Goal: Communication & Community: Answer question/provide support

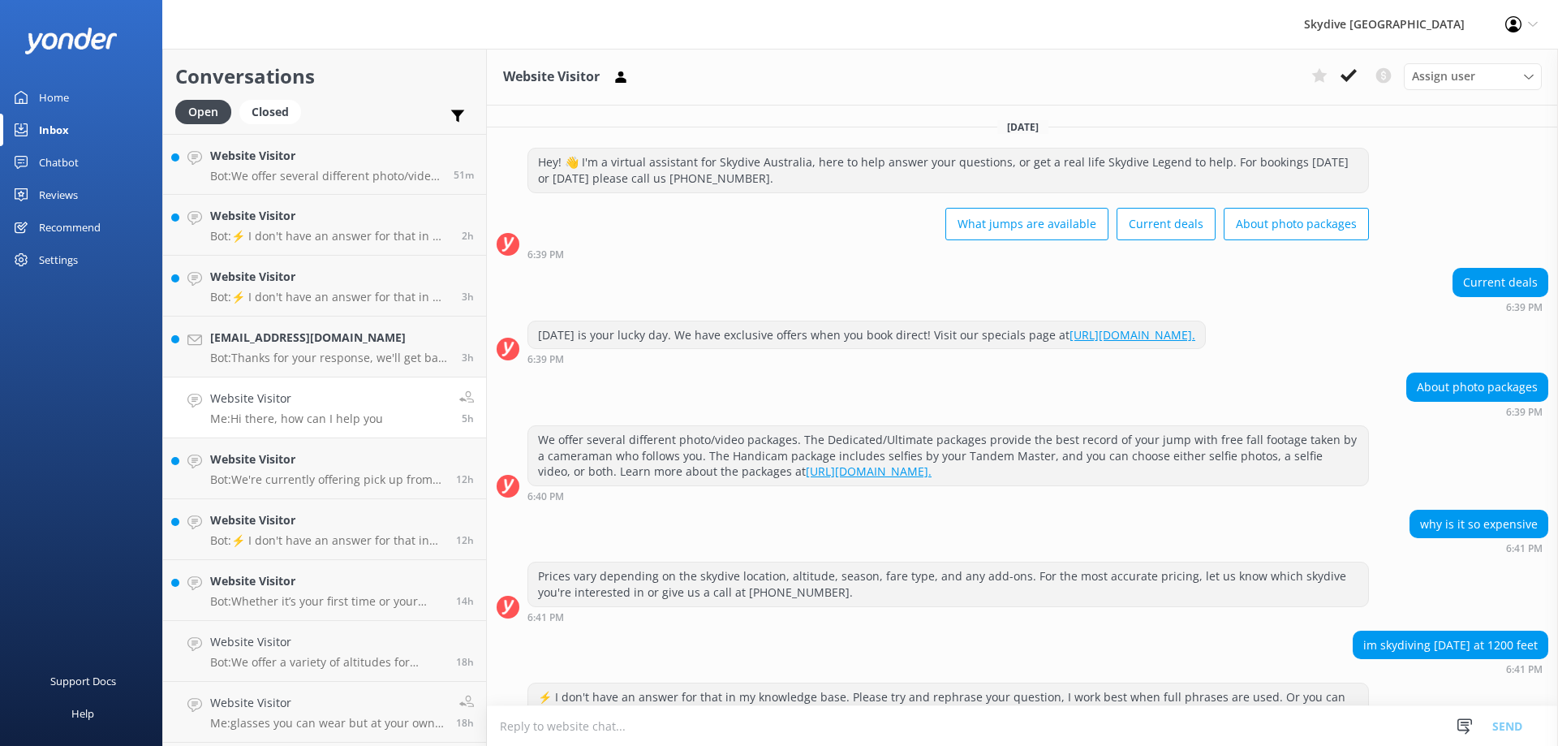
scroll to position [213, 0]
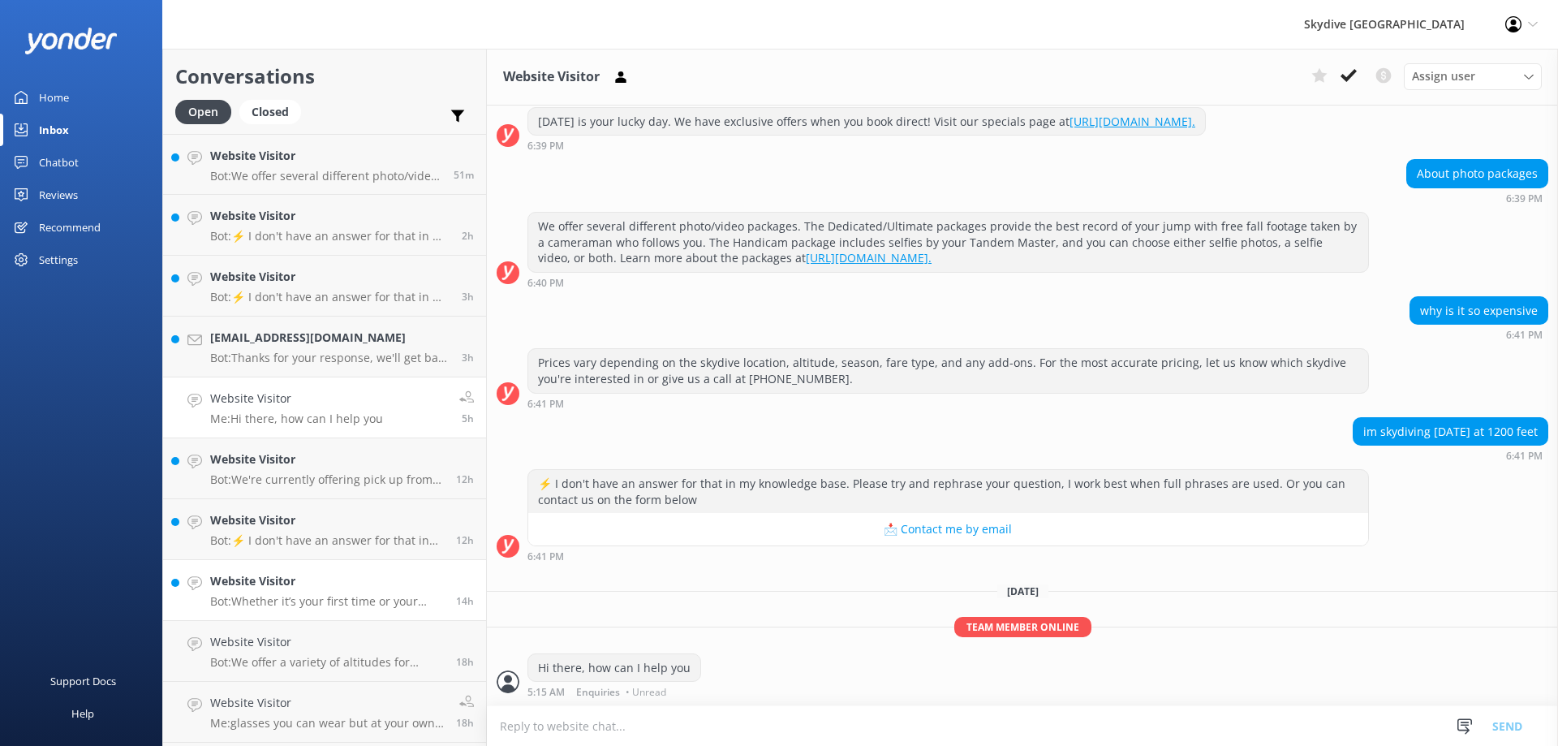
click at [327, 582] on h4 "Website Visitor" at bounding box center [327, 581] width 234 height 18
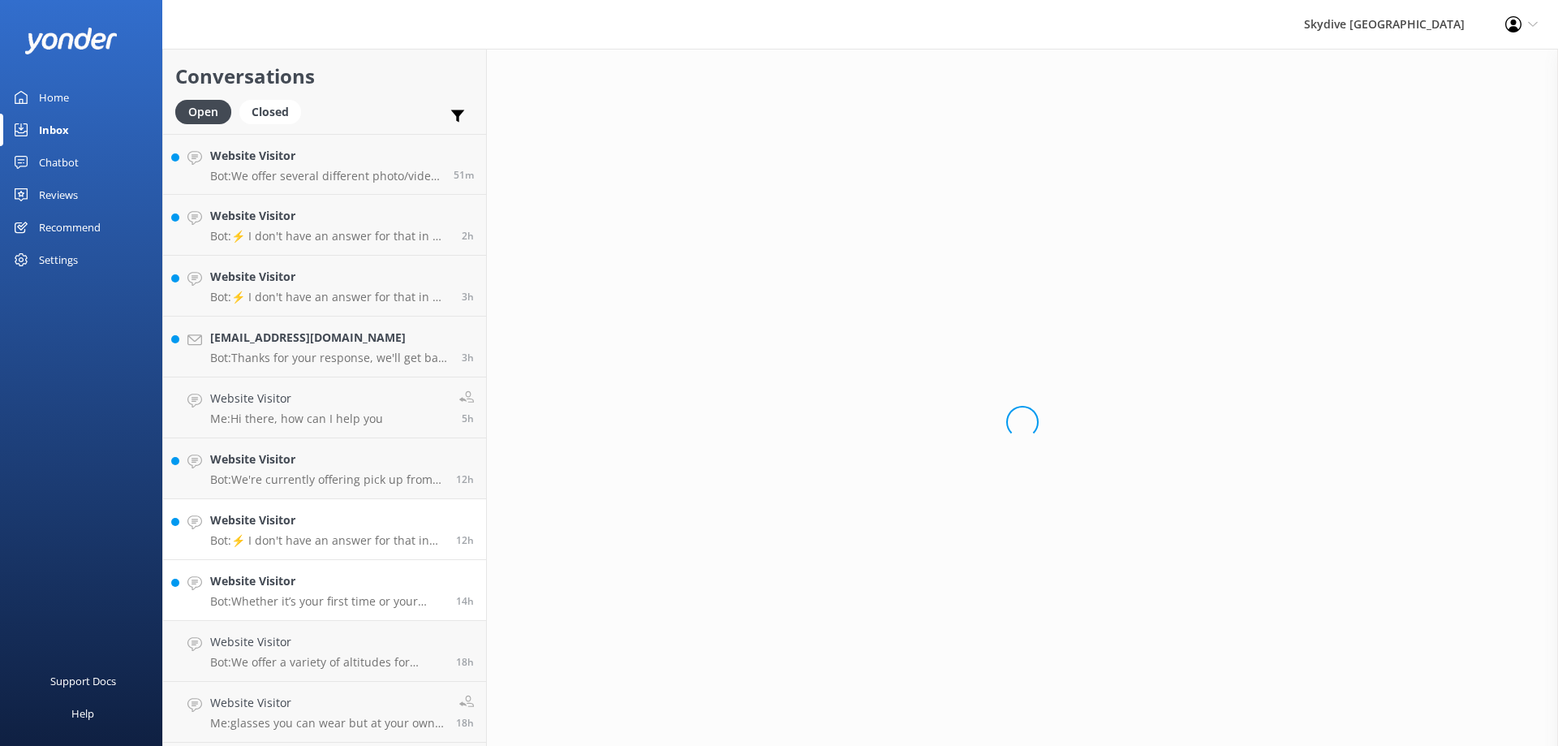
click at [336, 540] on p "Bot: ⚡ I don't have an answer for that in my knowledge base. Please try and rep…" at bounding box center [327, 540] width 234 height 15
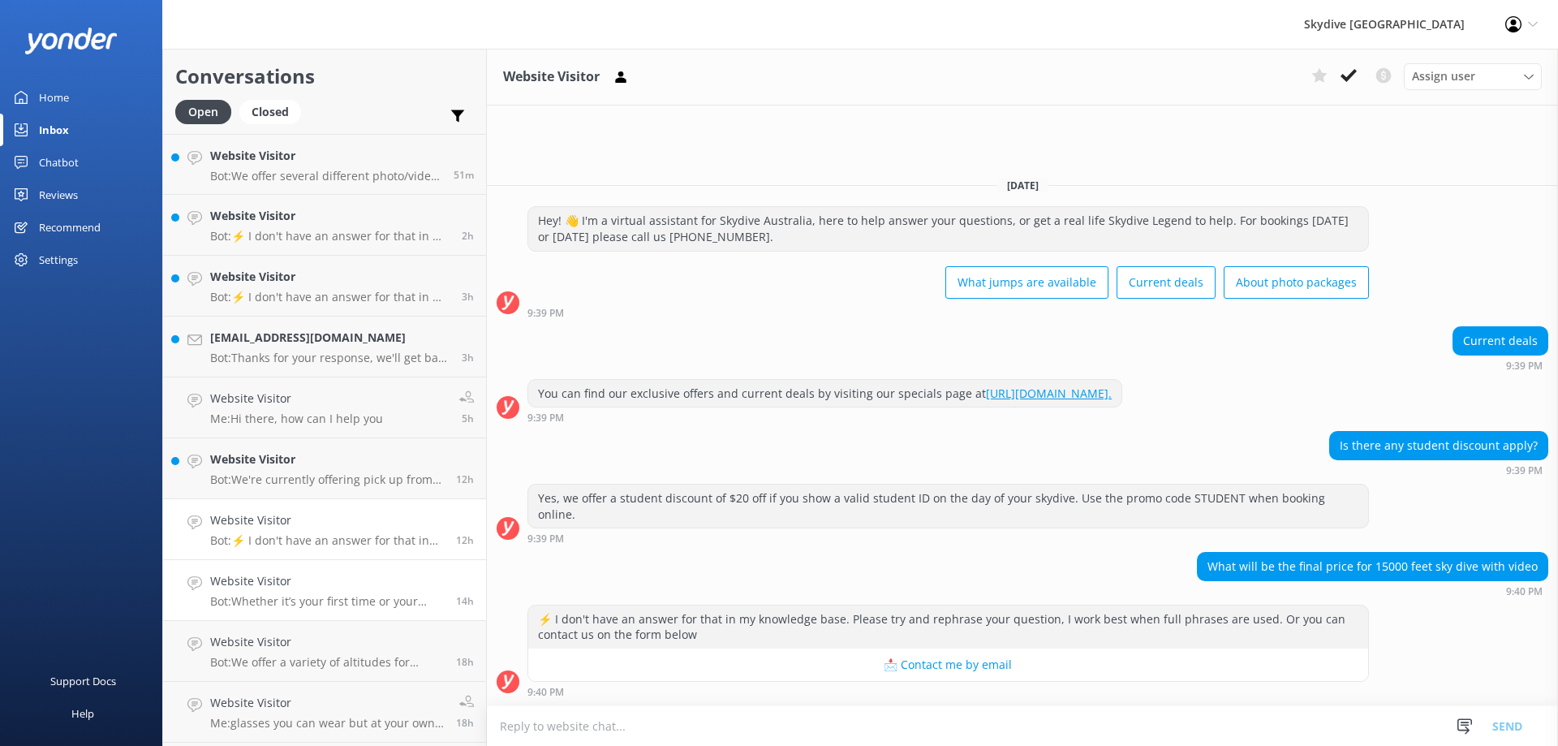
click at [328, 592] on div "Website Visitor Bot: Whether it’s your first time or your thirtieth time. The r…" at bounding box center [327, 590] width 234 height 36
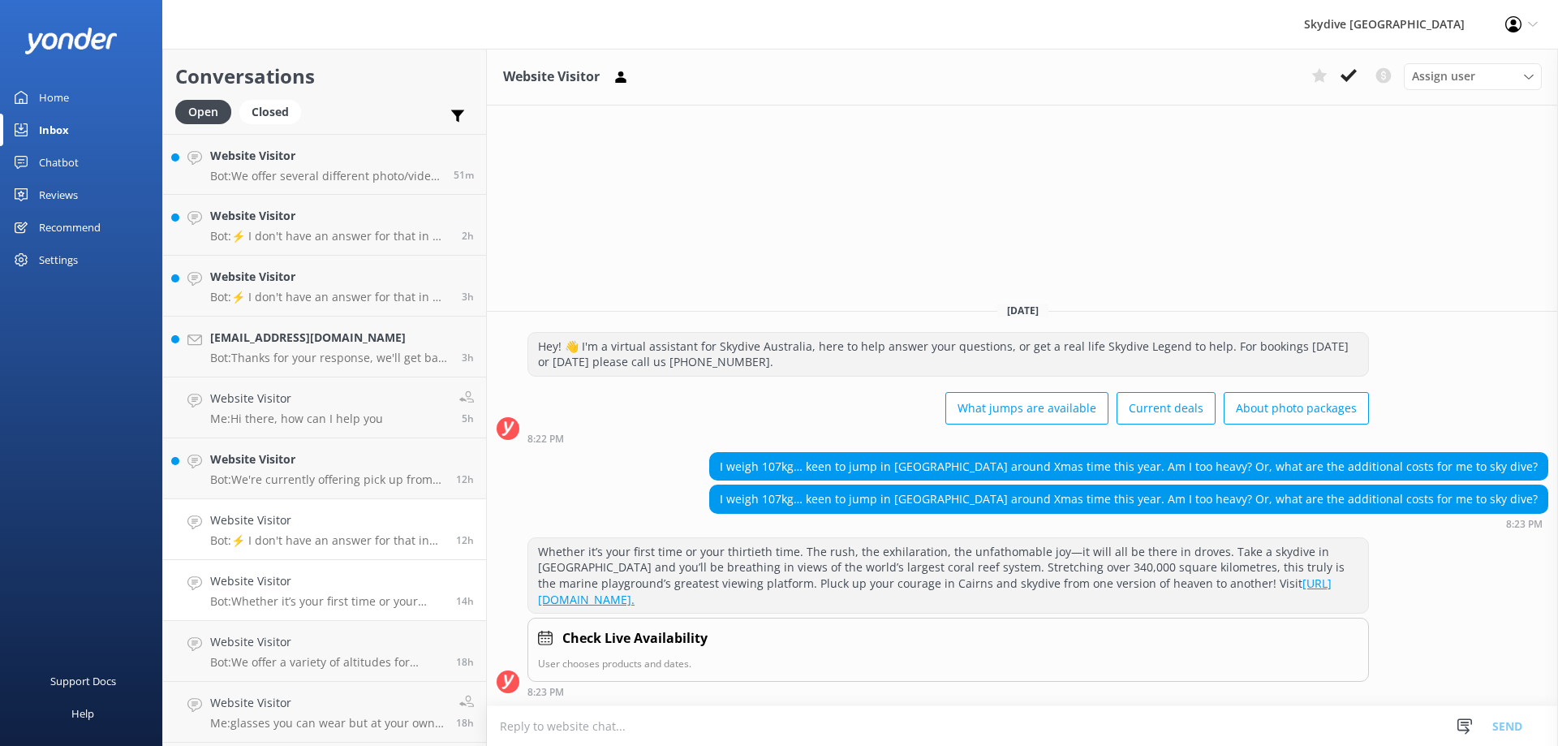
click at [324, 536] on p "Bot: ⚡ I don't have an answer for that in my knowledge base. Please try and rep…" at bounding box center [327, 540] width 234 height 15
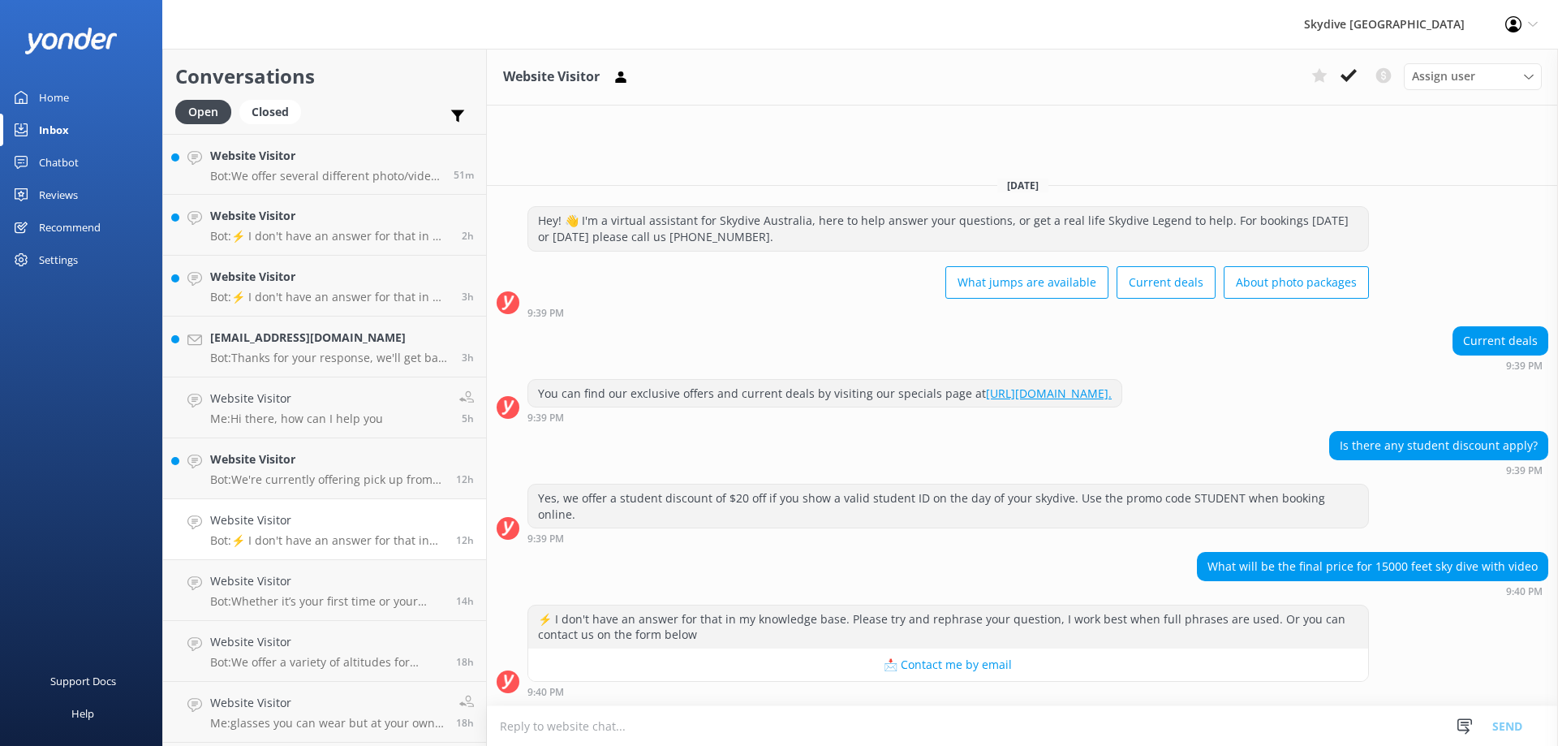
click at [727, 732] on textarea at bounding box center [1022, 726] width 1071 height 40
click at [549, 732] on textarea "Hi there, you can check the" at bounding box center [1022, 725] width 1071 height 41
click at [851, 732] on textarea "Hi there, which location you're looking for? you can check the" at bounding box center [1022, 725] width 1071 height 41
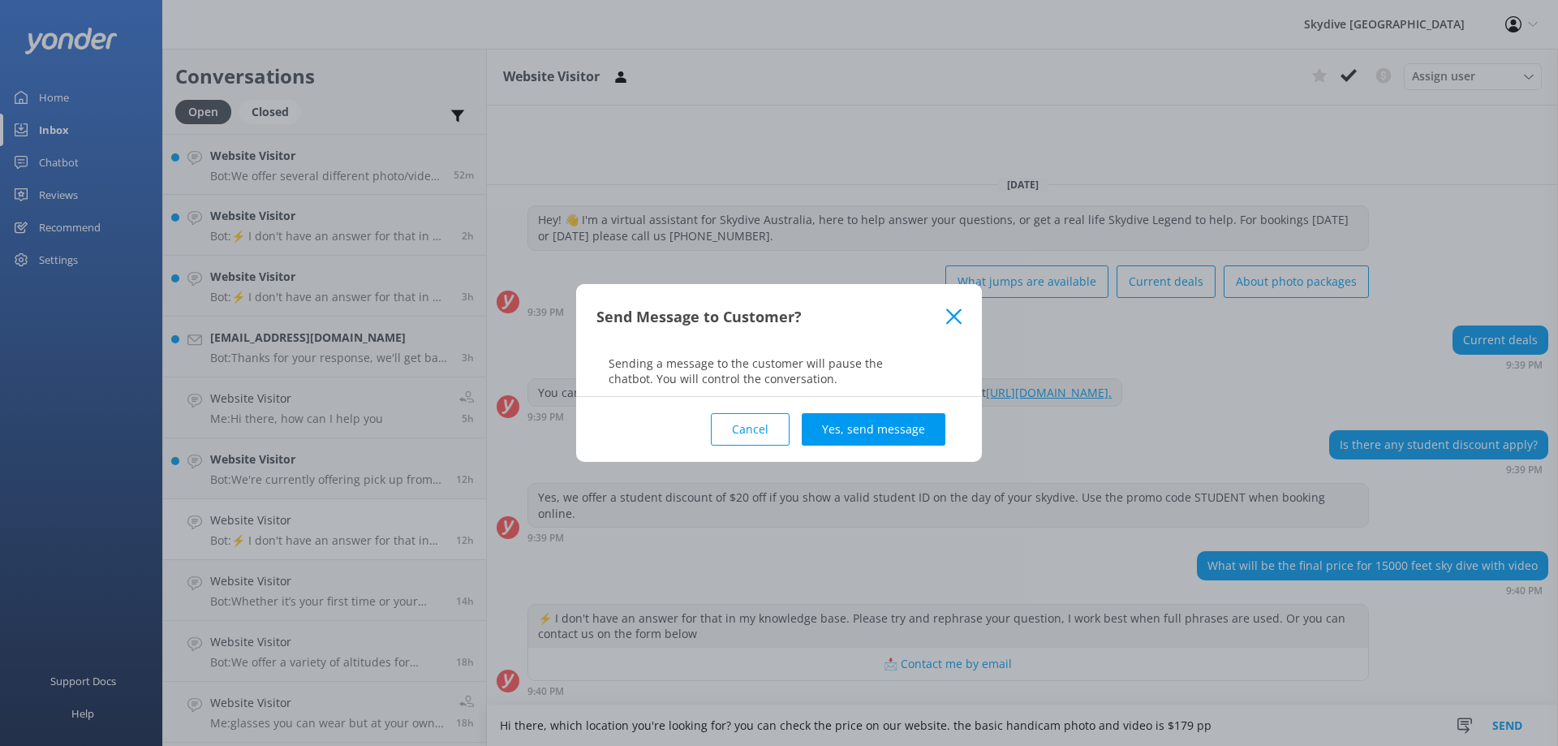
type textarea "Hi there, which location you're looking for? you can check the price on our web…"
click at [855, 447] on div "Cancel Yes, send message" at bounding box center [778, 429] width 365 height 65
click at [855, 425] on button "Yes, send message" at bounding box center [874, 429] width 144 height 32
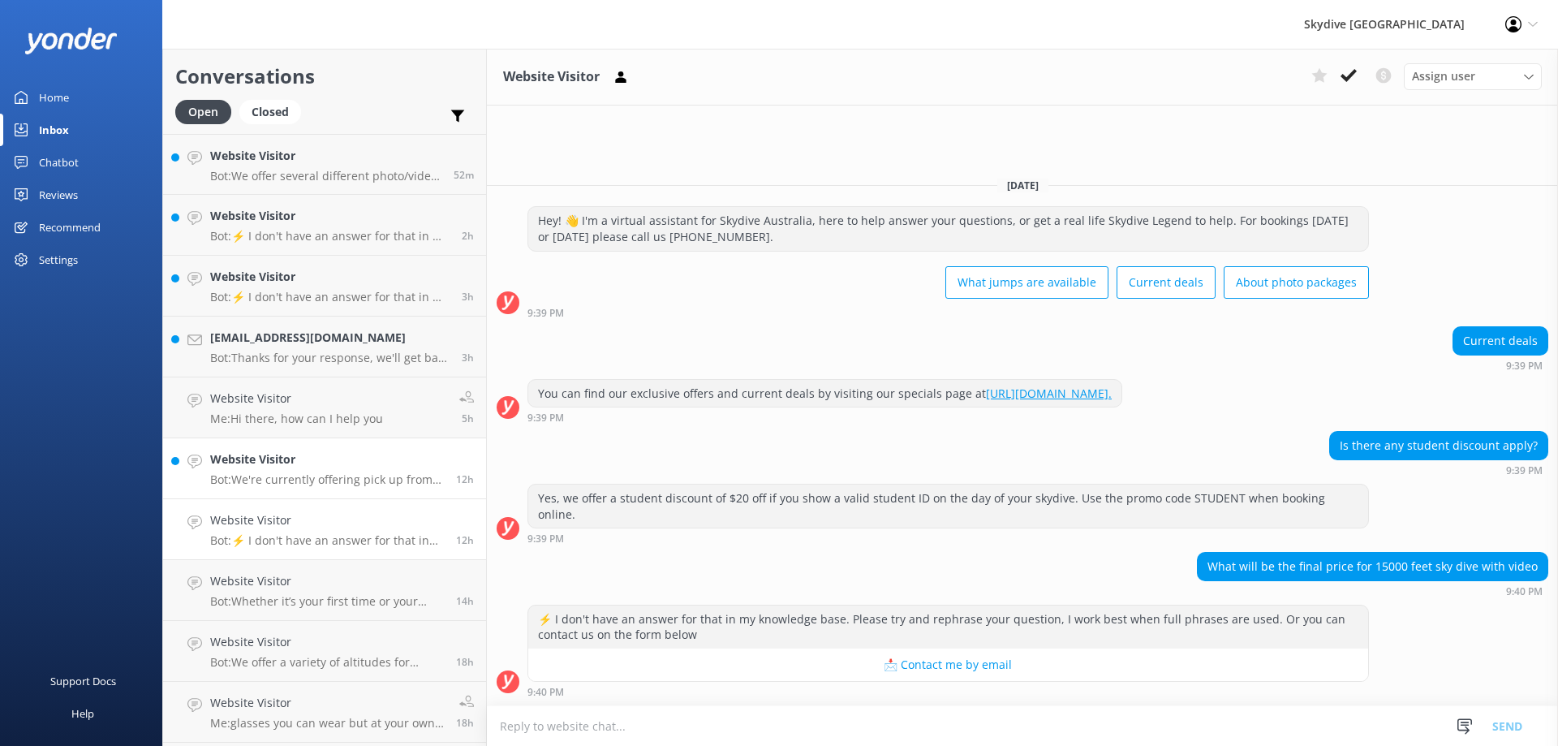
scroll to position [77, 0]
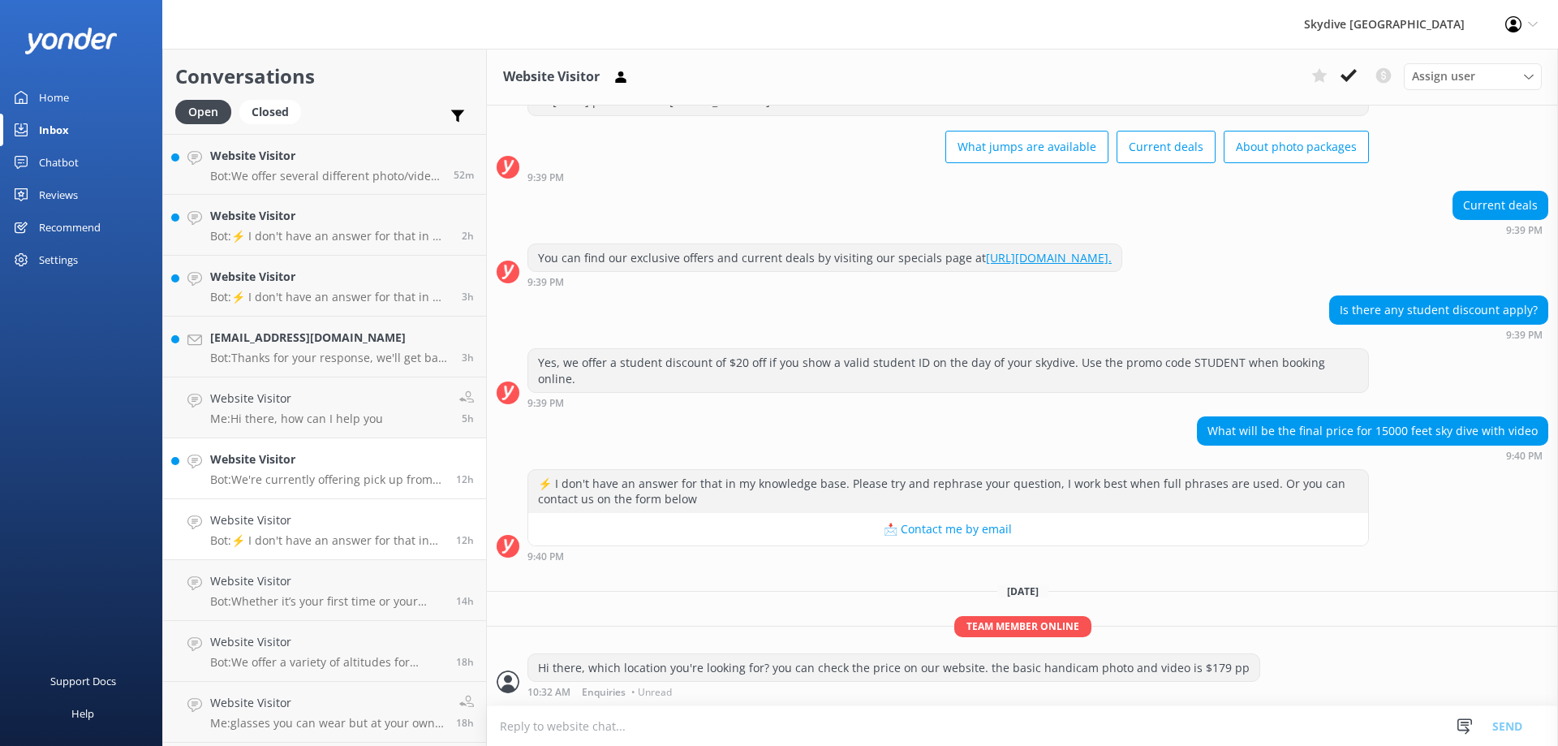
click at [325, 487] on link "Website Visitor Bot: We're currently offering pick up from the majority of our …" at bounding box center [324, 468] width 323 height 61
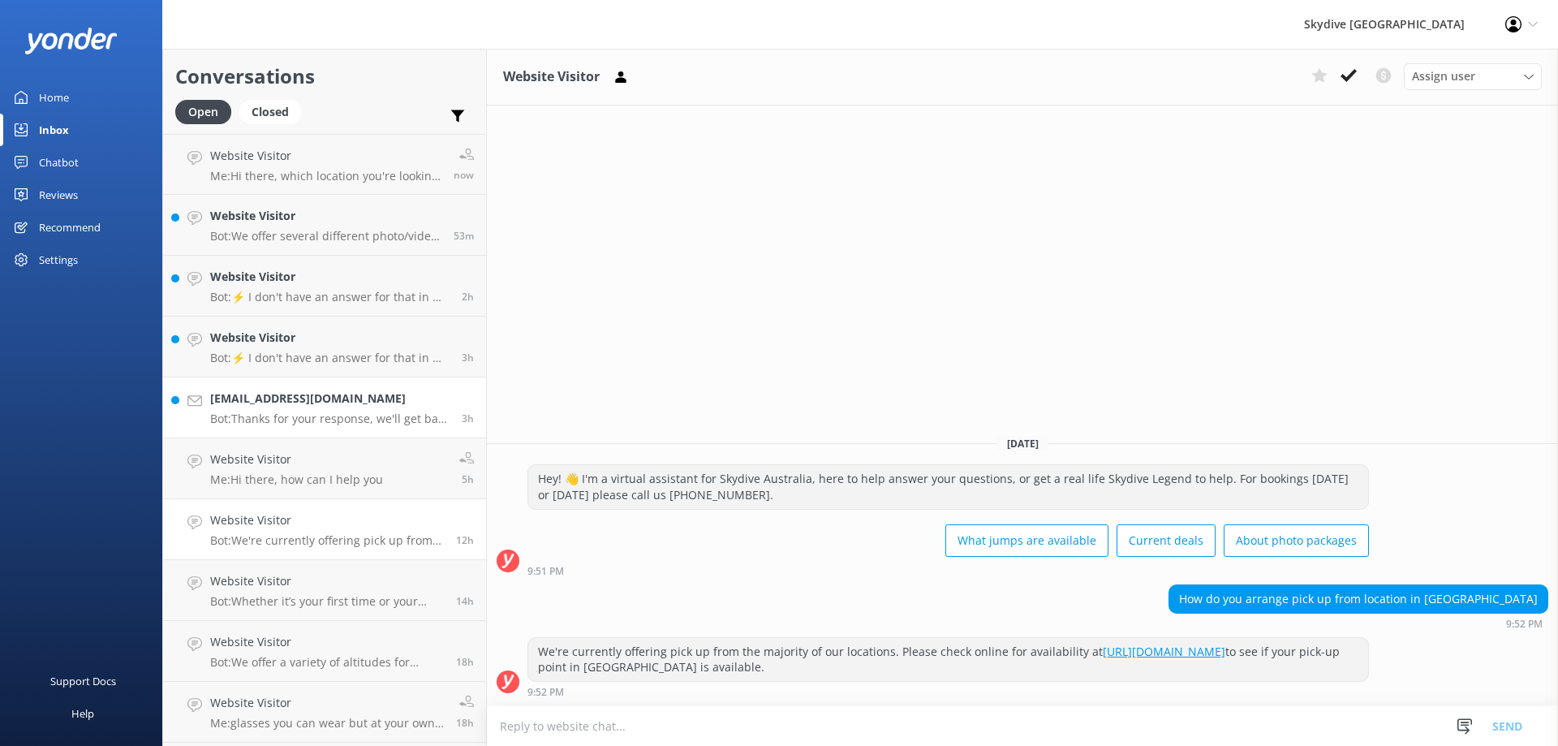
click at [310, 406] on h4 "[EMAIL_ADDRESS][DOMAIN_NAME]" at bounding box center [329, 398] width 239 height 18
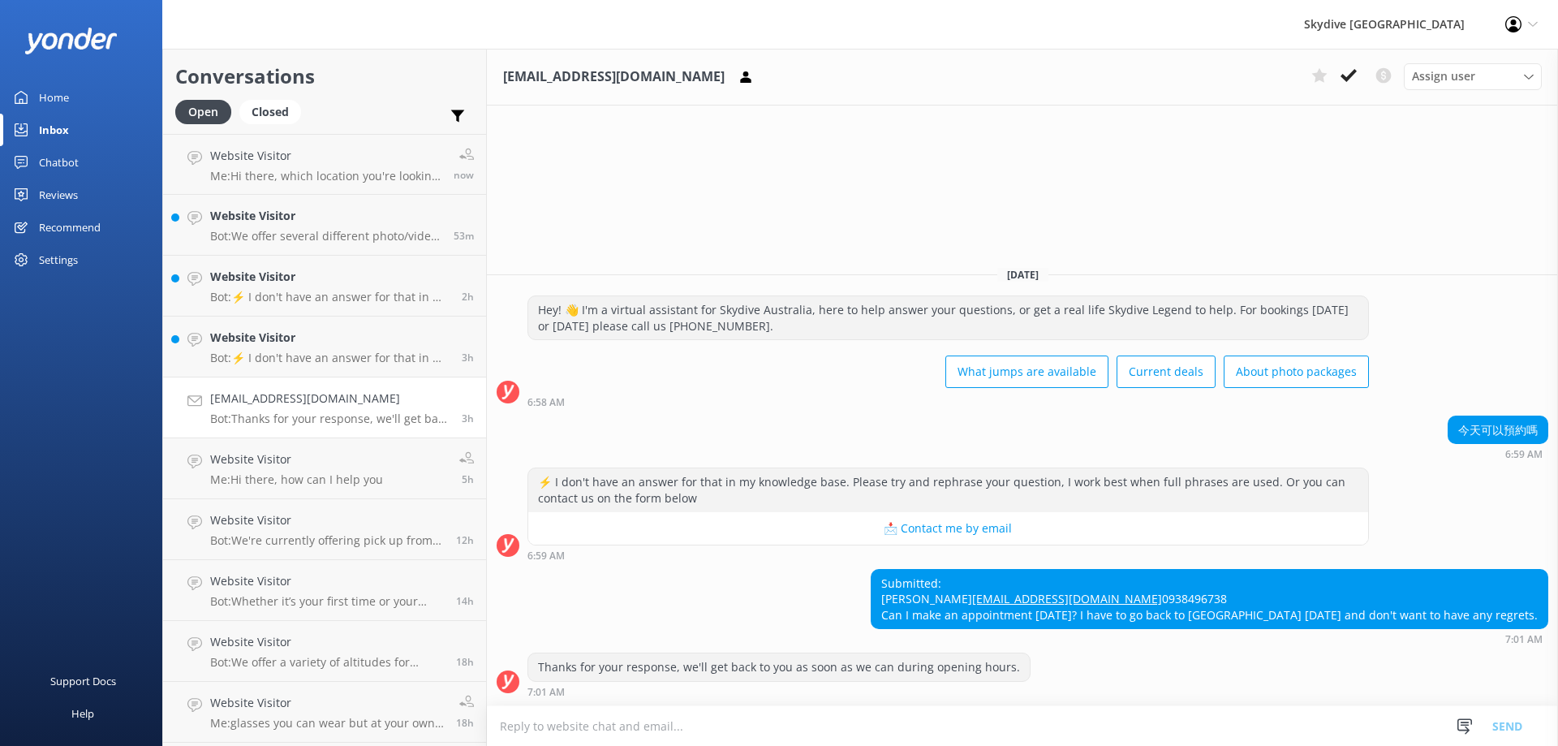
click at [718, 722] on textarea at bounding box center [1022, 726] width 1071 height 40
drag, startPoint x: 1014, startPoint y: 596, endPoint x: 945, endPoint y: 598, distance: 69.8
click at [945, 598] on div "Submitted: [PERSON_NAME] [EMAIL_ADDRESS][DOMAIN_NAME] 0938496738 Can I make an …" at bounding box center [1209, 598] width 676 height 59
click at [763, 726] on textarea "Hi sorry for the late resopnse, you can call us" at bounding box center [1022, 725] width 1071 height 41
drag, startPoint x: 669, startPoint y: 725, endPoint x: 774, endPoint y: 731, distance: 104.8
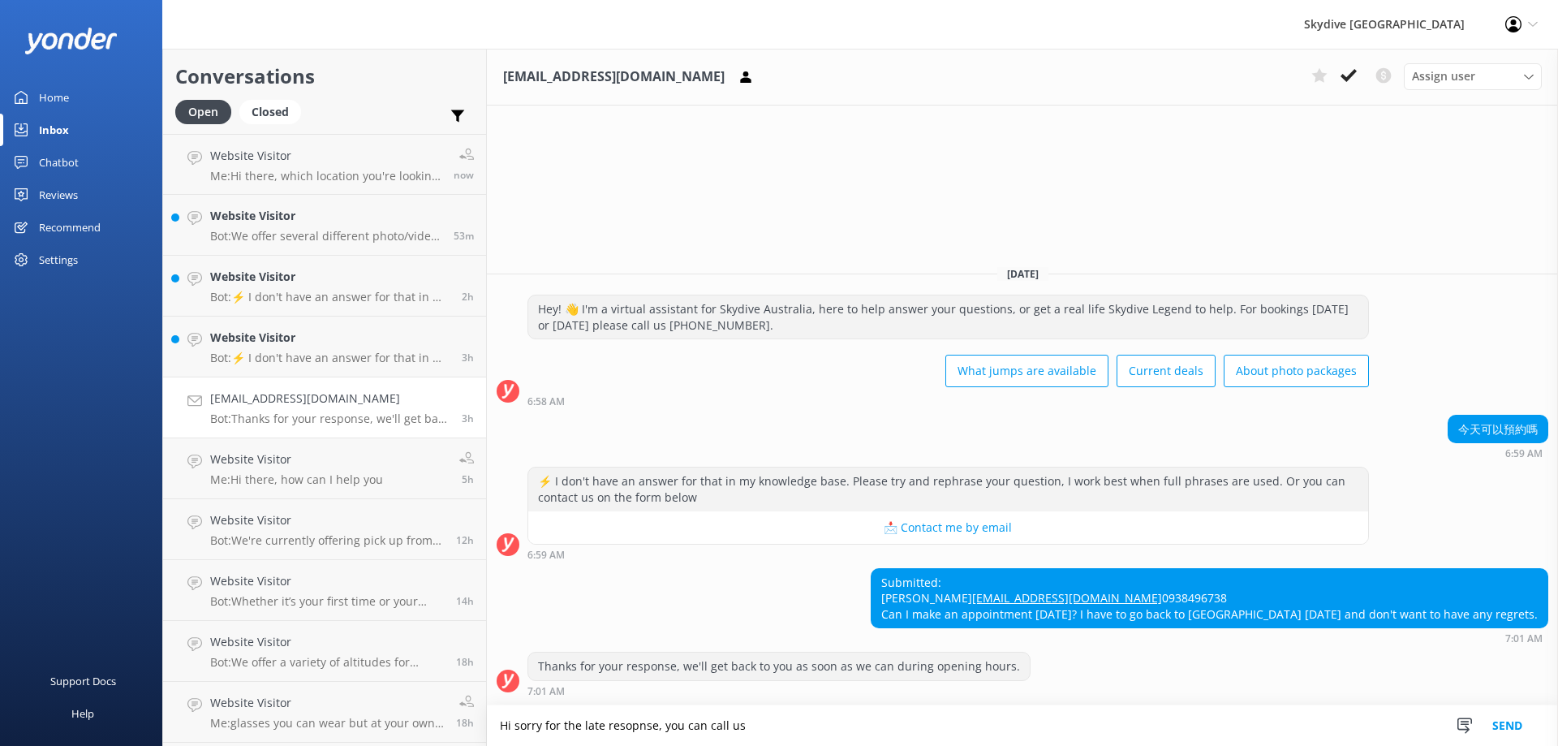
click at [774, 731] on textarea "Hi sorry for the late resopnse, you can call us" at bounding box center [1022, 725] width 1071 height 41
click at [1012, 591] on div "Submitted: [PERSON_NAME] [EMAIL_ADDRESS][DOMAIN_NAME] 0938496738 Can I make an …" at bounding box center [1209, 598] width 676 height 59
drag, startPoint x: 1013, startPoint y: 601, endPoint x: 940, endPoint y: 596, distance: 73.2
click at [940, 596] on div "Submitted: [PERSON_NAME] [EMAIL_ADDRESS][DOMAIN_NAME] 0938496738 Can I make an …" at bounding box center [1209, 598] width 676 height 59
copy div "0938496738"
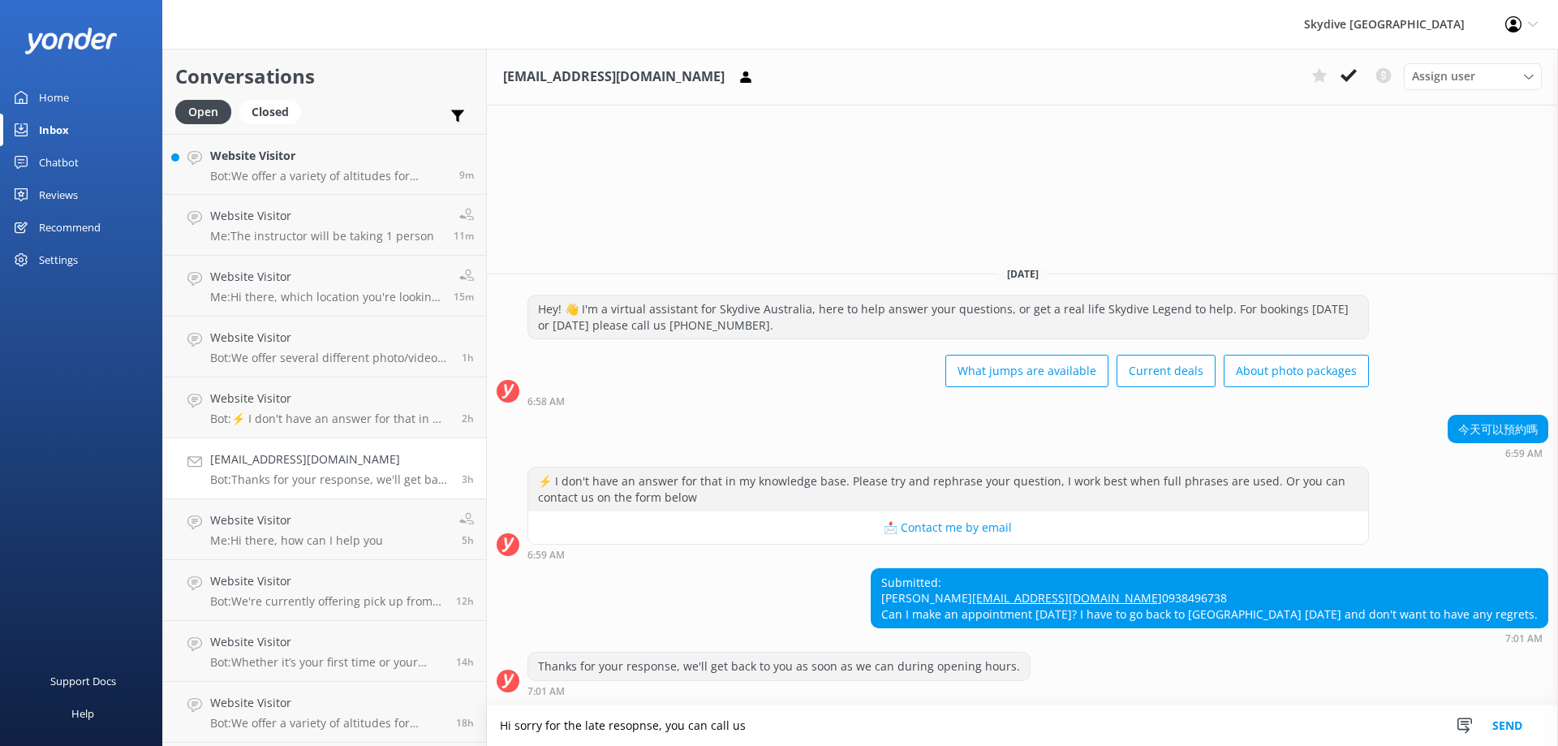
click at [767, 733] on textarea "Hi sorry for the late resopnse, you can call us" at bounding box center [1022, 725] width 1071 height 41
drag, startPoint x: 1020, startPoint y: 599, endPoint x: 910, endPoint y: 601, distance: 110.4
click at [910, 601] on div "Submitted: [PERSON_NAME] [EMAIL_ADDRESS][DOMAIN_NAME] 0938496738 Can I make an …" at bounding box center [1022, 606] width 1071 height 76
click at [755, 728] on textarea "Hi sorry for the late resopnse, you can call us" at bounding box center [1022, 725] width 1071 height 41
click at [667, 730] on textarea "Hi sorry for the late resopnse, you can call us" at bounding box center [1022, 725] width 1071 height 41
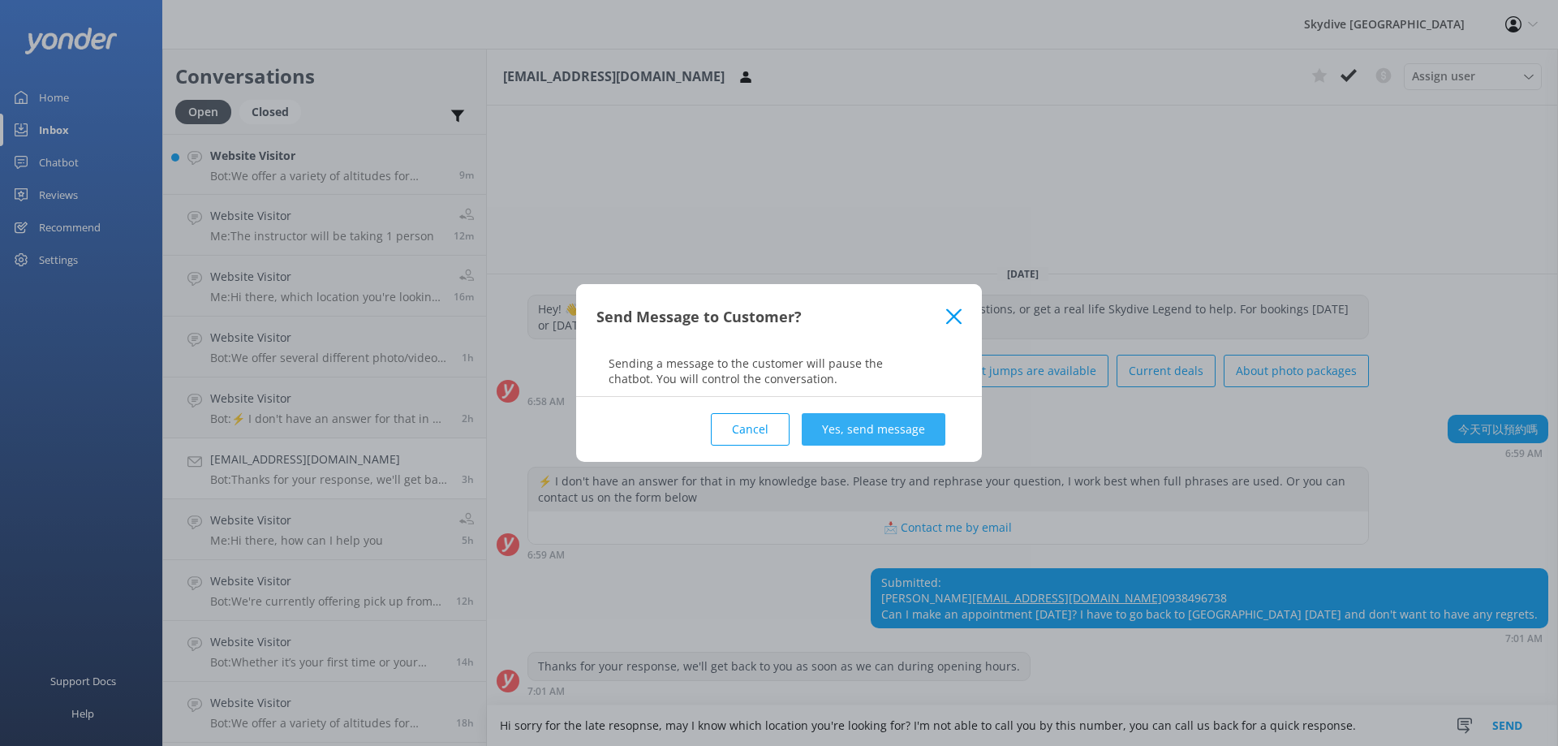
type textarea "Hi sorry for the late resopnse, may I know which location you're looking for? I…"
click at [836, 424] on button "Yes, send message" at bounding box center [874, 429] width 144 height 32
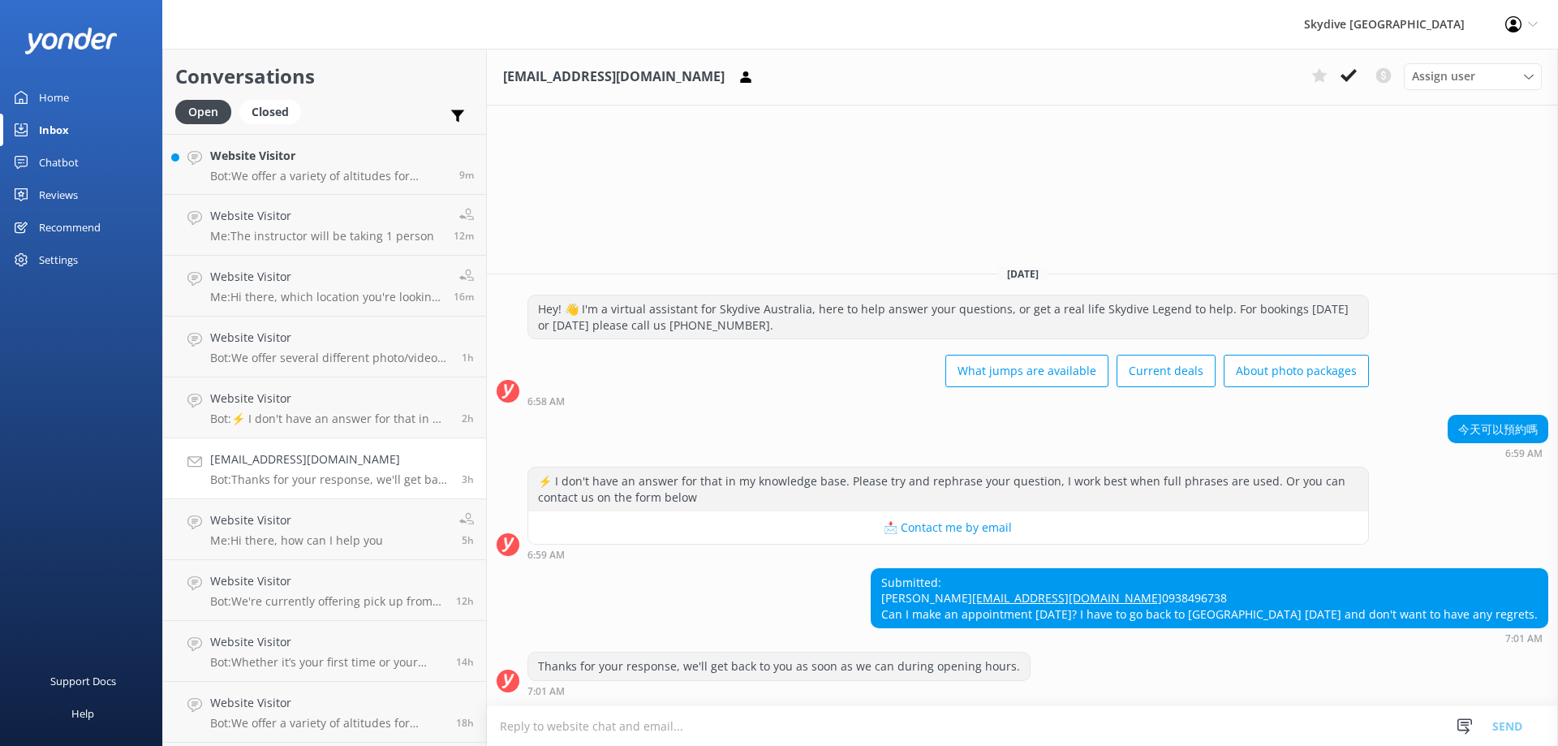
scroll to position [6, 0]
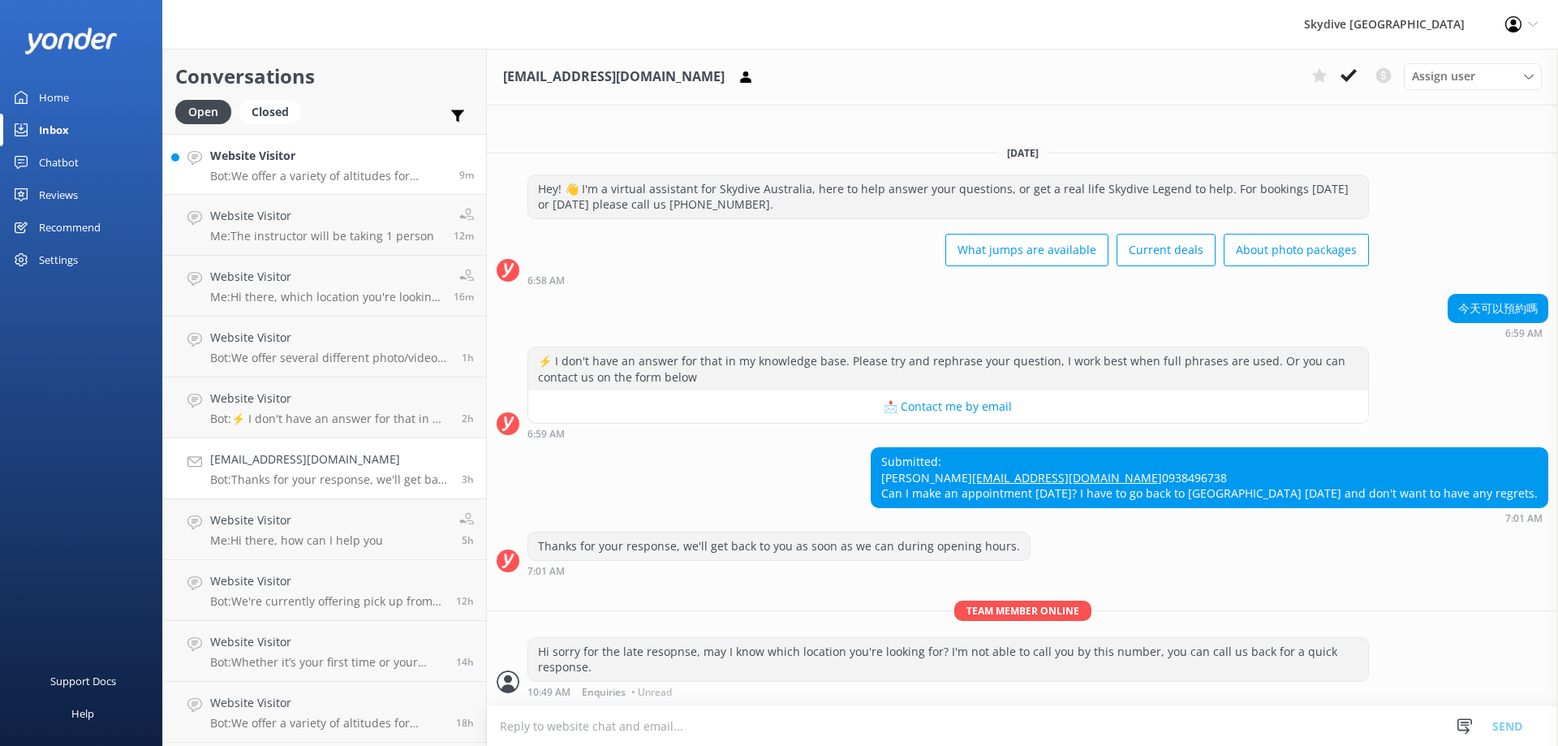
click at [301, 177] on p "Bot: We offer a variety of altitudes for skydiving, with all dropzones providin…" at bounding box center [328, 176] width 237 height 15
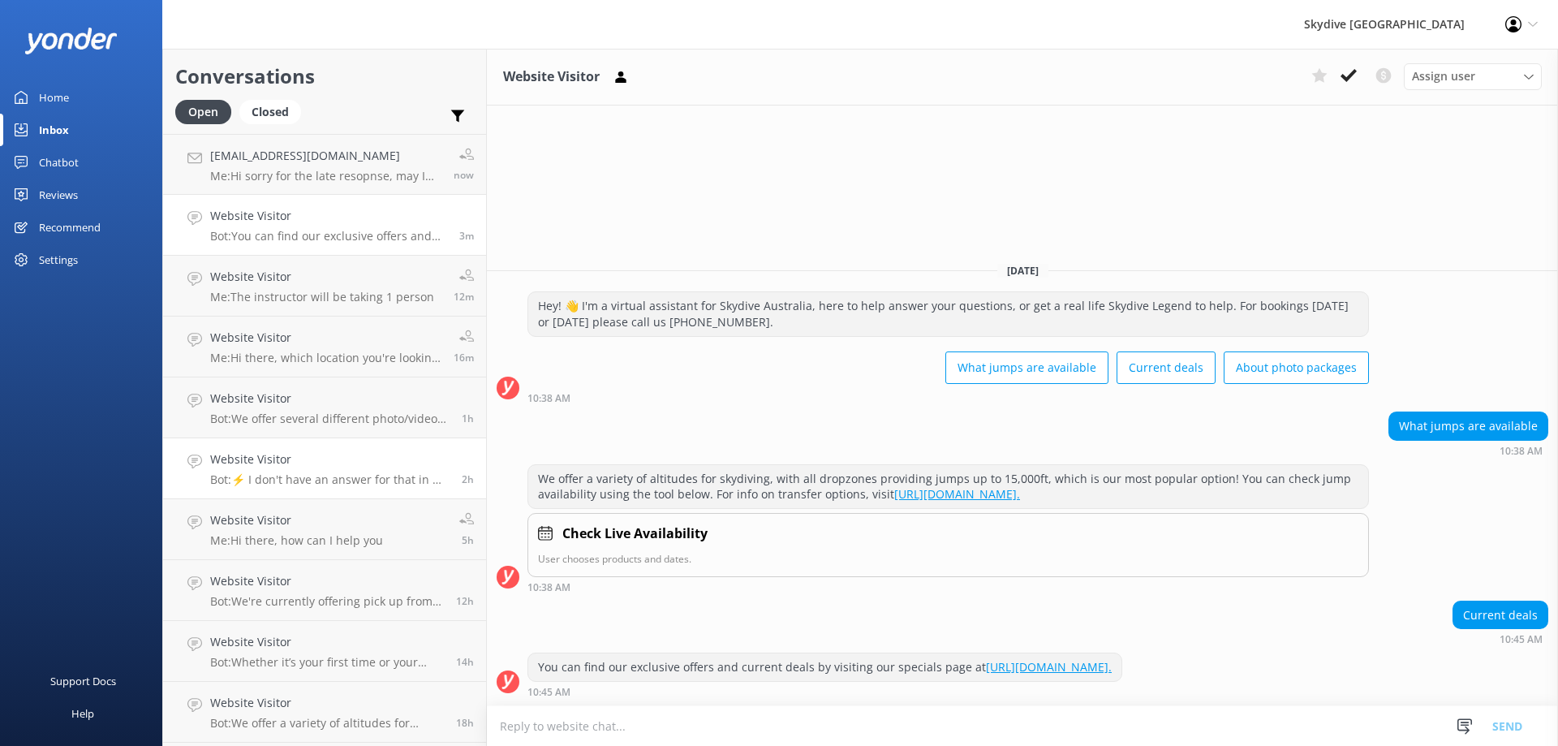
click at [355, 478] on p "Bot: ⚡ I don't have an answer for that in my knowledge base. Please try and rep…" at bounding box center [329, 479] width 239 height 15
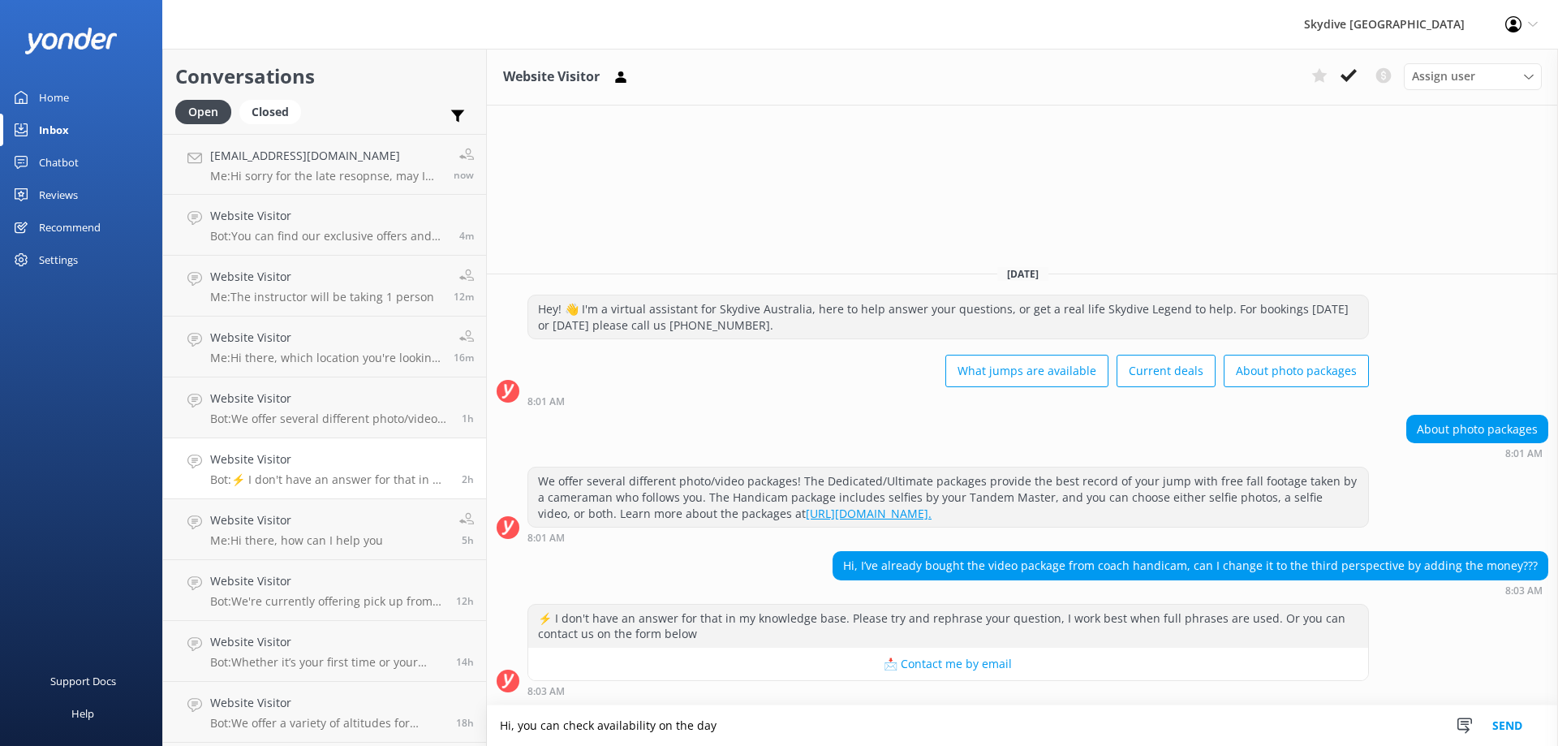
click at [516, 727] on textarea "Hi, you can check availability on the day" at bounding box center [1022, 725] width 1071 height 41
click at [932, 725] on textarea "Hi, that can not be pre booked. you can check availability on the day" at bounding box center [1022, 725] width 1071 height 41
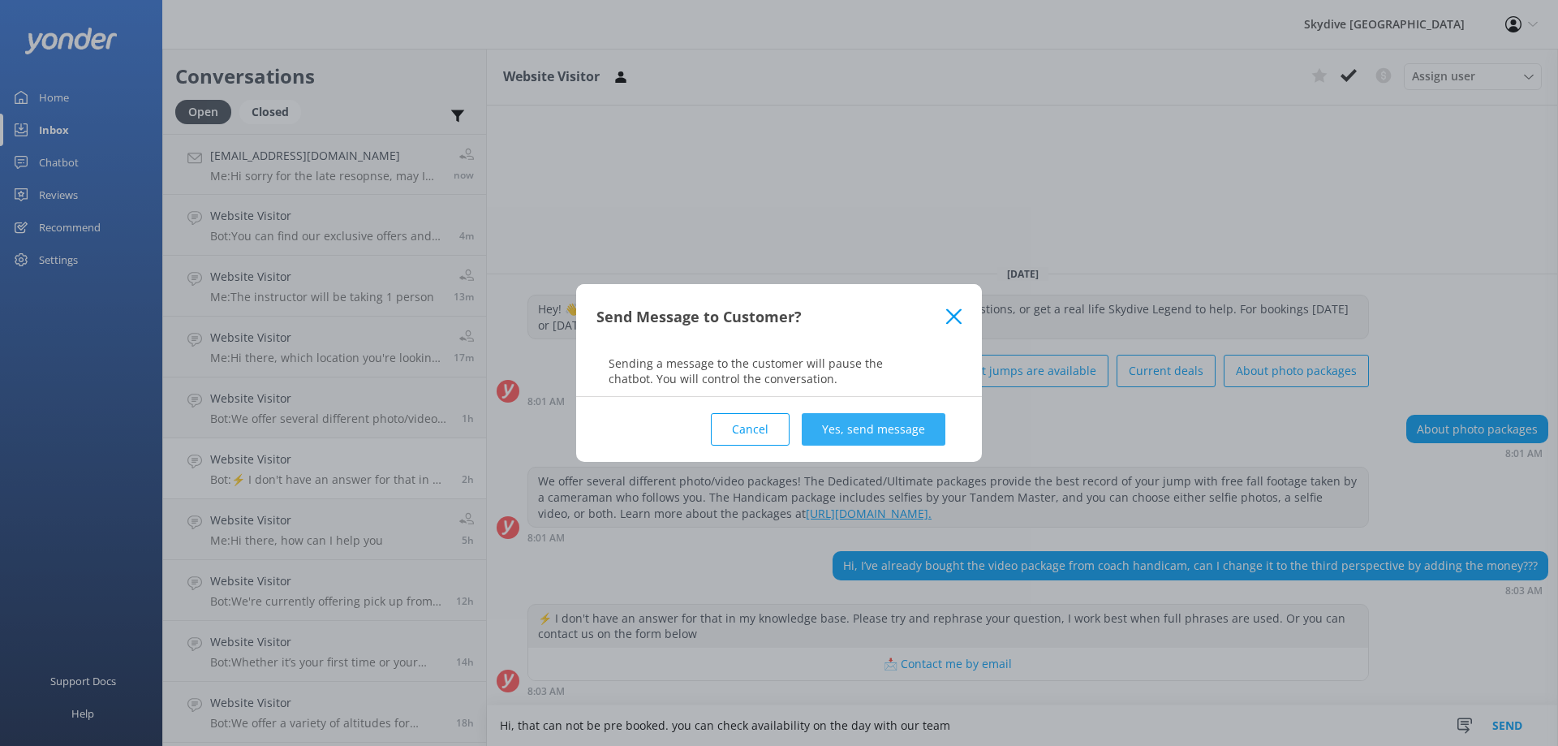
type textarea "Hi, that can not be pre booked. you can check availability on the day with our …"
click at [918, 437] on button "Yes, send message" at bounding box center [874, 429] width 144 height 32
